Goal: Complete application form

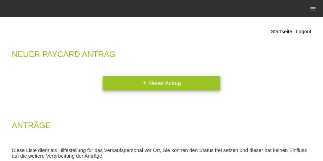
click at [155, 85] on link "add Neuer Antrag" at bounding box center [161, 83] width 118 height 14
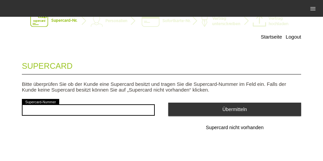
scroll to position [22, 0]
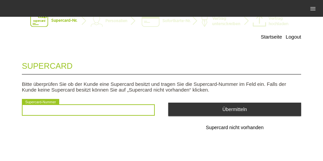
click at [76, 108] on input "text" at bounding box center [88, 109] width 133 height 11
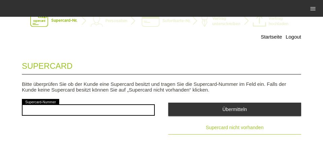
click at [222, 129] on span "Supercard nicht vorhanden" at bounding box center [235, 127] width 58 height 5
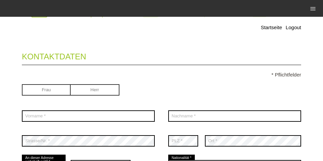
scroll to position [83, 0]
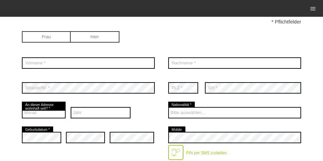
click at [104, 41] on input "radio" at bounding box center [95, 36] width 49 height 10
radio input "true"
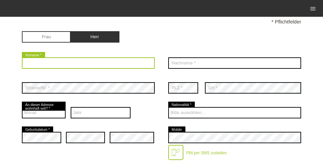
click at [98, 66] on input "text" at bounding box center [88, 62] width 133 height 11
type input "Adonis"
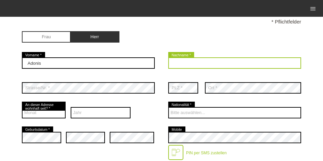
click at [218, 65] on input "text" at bounding box center [234, 62] width 133 height 11
type input "Beciri"
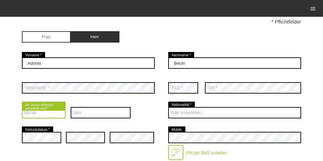
click at [43, 115] on select "Monat 01 02 03 04 05 06 07 08 09 10 11 12" at bounding box center [44, 112] width 44 height 11
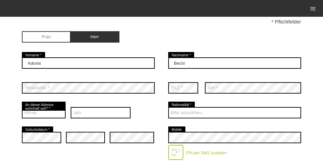
click at [88, 102] on div "Jahr 2025 2024 2023 2022 2021 2020 2019 2018 2017 2016 2015 2014 2013" at bounding box center [101, 112] width 60 height 25
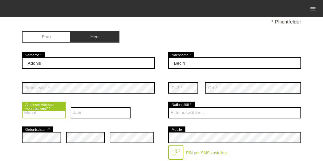
click at [43, 113] on select "Monat 01 02 03 04 05 06 07 08 09 10 11 12" at bounding box center [44, 112] width 44 height 11
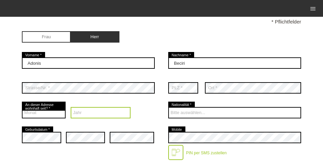
click at [91, 110] on select "Jahr 2025 2024 2023 2022 2021 2020 2019 2018 2017 2016" at bounding box center [101, 112] width 60 height 11
select select "2009"
click at [71, 108] on select "Jahr 2025 2024 2023 2022 2021 2020 2019 2018 2017 2016" at bounding box center [101, 112] width 60 height 11
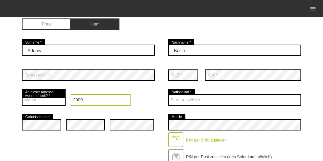
scroll to position [104, 0]
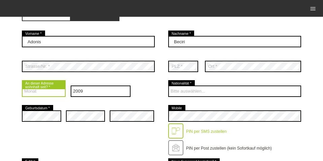
click at [55, 95] on select "Monat 01 02 03 04 05 06 07 08 09 10 11 12" at bounding box center [44, 91] width 44 height 11
select select "08"
click at [22, 86] on select "Monat 01 02 03 04 05 06 07 08 09 10 11 12" at bounding box center [44, 91] width 44 height 11
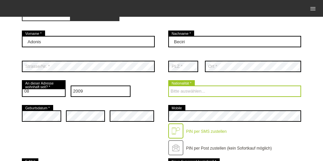
click at [204, 92] on select "Bitte auswählen... Schweiz Deutschland Liechtenstein Österreich ------------ Af…" at bounding box center [234, 91] width 133 height 11
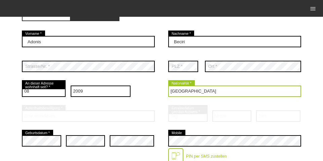
select select "RS"
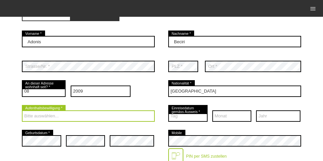
click at [69, 119] on select "Bitte auswählen... C B B - Flüchtlingsstatus Andere" at bounding box center [88, 116] width 133 height 11
select select "C"
click at [22, 111] on select "Bitte auswählen... C B B - Flüchtlingsstatus Andere" at bounding box center [88, 116] width 133 height 11
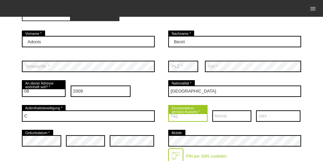
click at [190, 118] on select "Tag 01 02 03 04 05 06 07 08 09 10 11 12 13 14 15 16 17" at bounding box center [187, 116] width 39 height 11
select select "24"
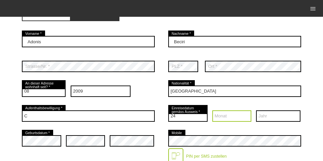
click at [250, 117] on select "Monat 01 02 03 04 05 06 07 08 09 10 11 12" at bounding box center [231, 116] width 39 height 11
select select "02"
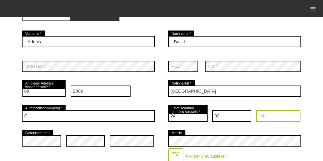
click at [267, 118] on select "Jahr 2025 2024 2023 2022 2021 2020 2019 2018 2017 2016" at bounding box center [278, 116] width 44 height 11
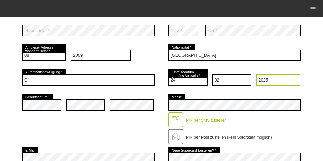
scroll to position [148, 0]
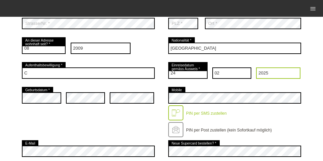
click at [288, 76] on select "Jahr 2025 2024 2023 2022 2021 2020 2019 2018 2017 2016" at bounding box center [278, 73] width 44 height 11
select select "2003"
click at [256, 68] on select "Jahr 2025 2024 2023 2022 2021 2020 2019 2018 2017 2016" at bounding box center [278, 73] width 44 height 11
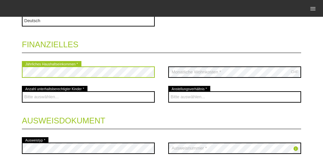
scroll to position [298, 0]
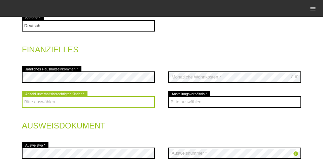
click at [51, 104] on select "Bitte auswählen... 0 1 2 3 4 5 6 7 8 9" at bounding box center [88, 101] width 133 height 11
select select "0"
click at [22, 97] on select "Bitte auswählen... 0 1 2 3 4 5 6 7 8 9" at bounding box center [88, 101] width 133 height 11
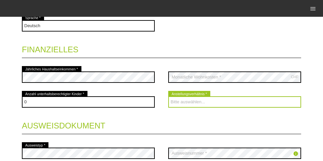
click at [215, 103] on select "Bitte auswählen... Unbefristet Befristet Lehrling/Student Pensioniert Nicht arb…" at bounding box center [234, 101] width 133 height 11
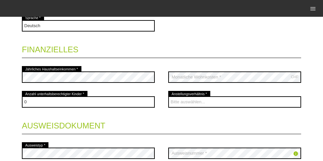
click at [200, 116] on legend "Ausweisdokument" at bounding box center [161, 125] width 279 height 20
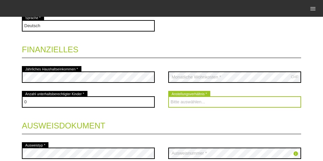
click at [186, 101] on select "Bitte auswählen... Unbefristet Befristet Lehrling/Student Pensioniert Nicht arb…" at bounding box center [234, 101] width 133 height 11
select select "UNLIMITED"
click at [168, 97] on select "Bitte auswählen... Unbefristet Befristet Lehrling/Student Pensioniert Nicht arb…" at bounding box center [234, 101] width 133 height 11
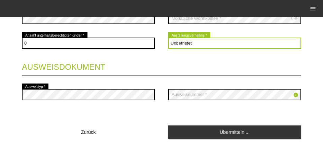
scroll to position [364, 0]
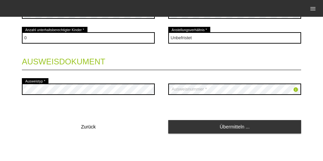
click at [294, 91] on icon "info" at bounding box center [295, 89] width 5 height 5
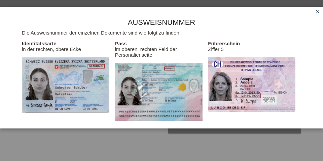
click at [316, 12] on icon "close" at bounding box center [317, 11] width 5 height 5
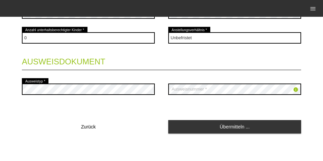
click at [295, 88] on icon "info" at bounding box center [295, 89] width 5 height 5
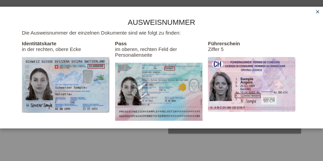
click at [319, 13] on icon "close" at bounding box center [317, 11] width 5 height 5
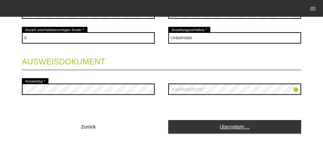
click at [238, 125] on link "Übermitteln ..." at bounding box center [234, 126] width 133 height 13
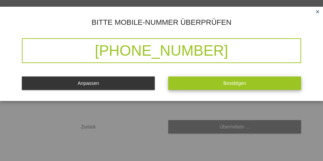
click at [213, 84] on button "Bestätigen" at bounding box center [234, 83] width 133 height 13
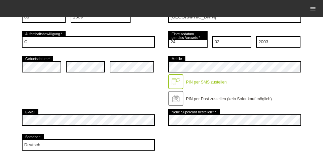
scroll to position [194, 0]
